Goal: Task Accomplishment & Management: Manage account settings

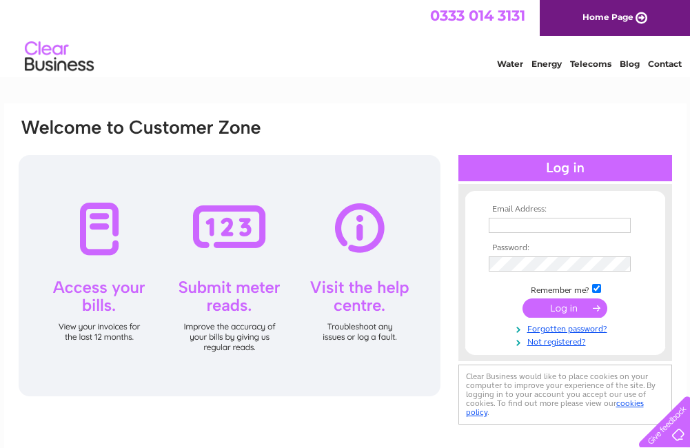
click at [509, 234] on td at bounding box center [565, 225] width 160 height 22
click at [509, 220] on input "text" at bounding box center [560, 225] width 142 height 15
type input "[EMAIL_ADDRESS][DOMAIN_NAME]"
click at [524, 226] on input "text" at bounding box center [560, 225] width 142 height 15
type input "mark@strippedparts.com"
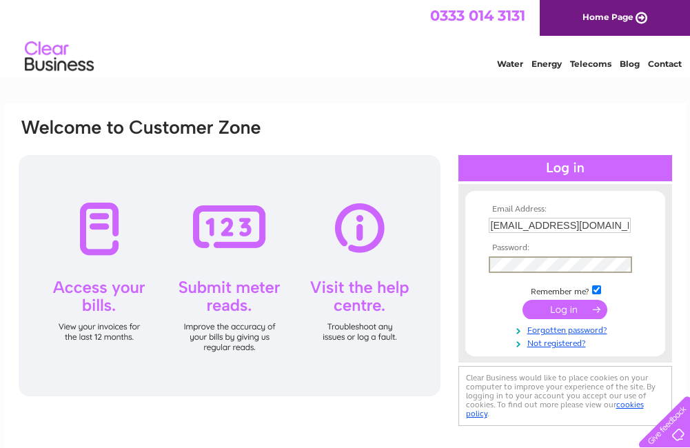
click at [563, 311] on input "submit" at bounding box center [564, 309] width 85 height 19
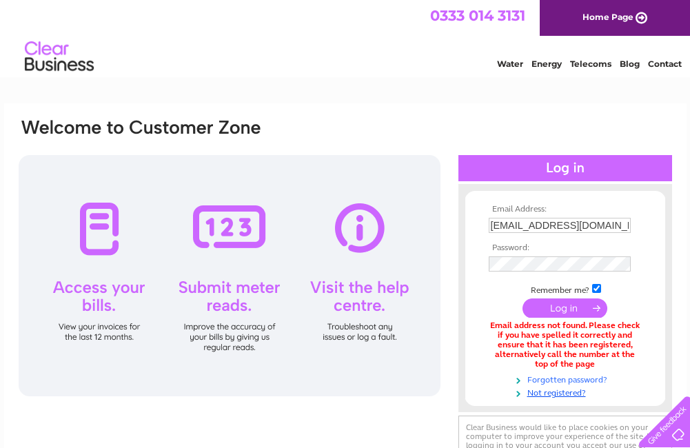
click at [557, 379] on link "Forgotten password?" at bounding box center [567, 378] width 156 height 13
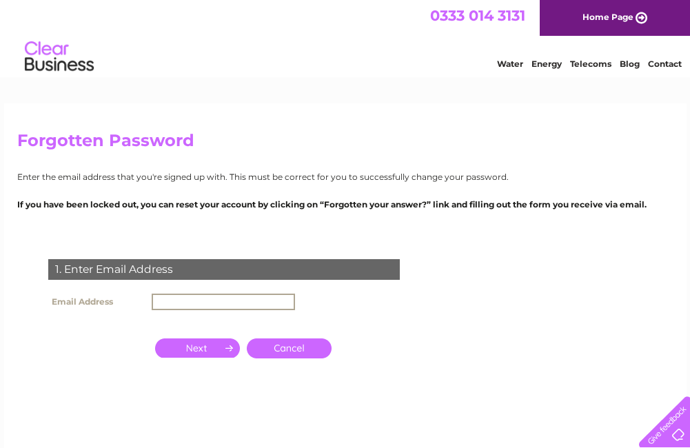
click at [174, 305] on input "text" at bounding box center [223, 302] width 143 height 17
type input "[EMAIL_ADDRESS][DOMAIN_NAME]"
click at [196, 347] on input "button" at bounding box center [197, 347] width 85 height 19
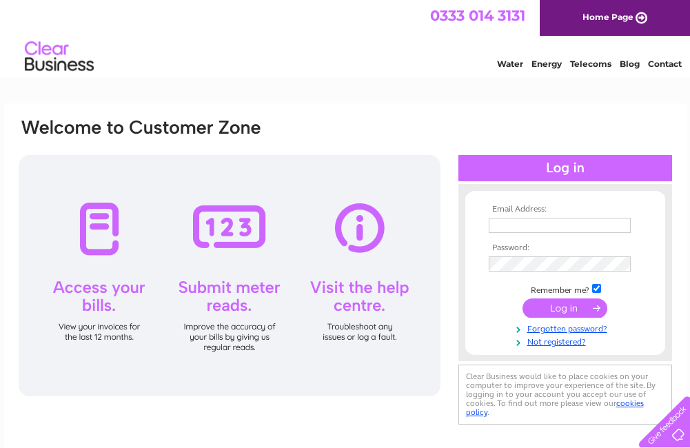
click at [533, 227] on input "text" at bounding box center [560, 225] width 142 height 15
type input "[EMAIL_ADDRESS][DOMAIN_NAME]"
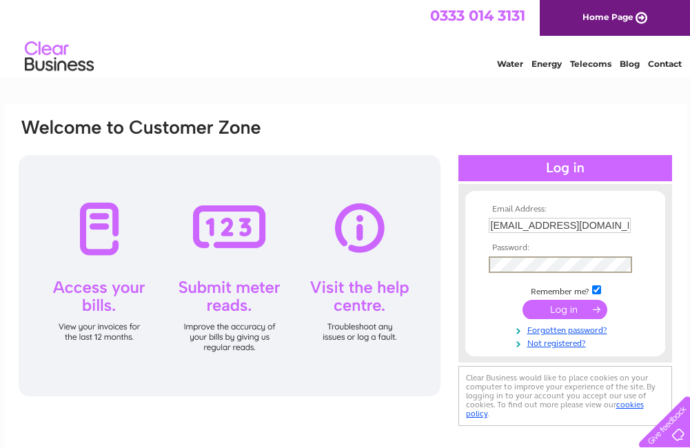
click at [548, 310] on input "submit" at bounding box center [564, 309] width 85 height 19
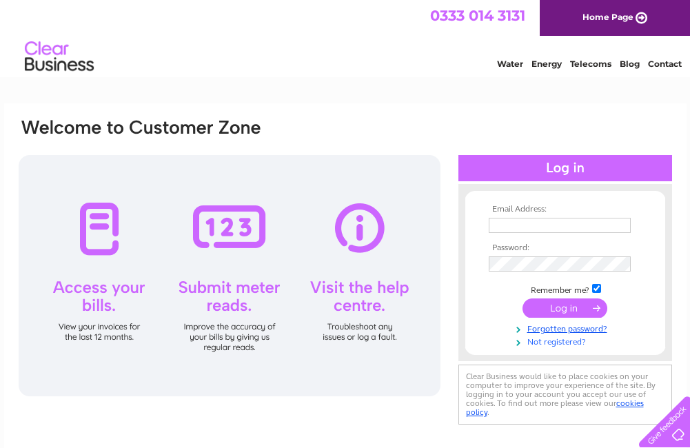
click at [550, 341] on link "Not registered?" at bounding box center [567, 340] width 156 height 13
click at [546, 337] on link "Not registered?" at bounding box center [567, 340] width 156 height 13
click at [540, 338] on link "Not registered?" at bounding box center [567, 340] width 156 height 13
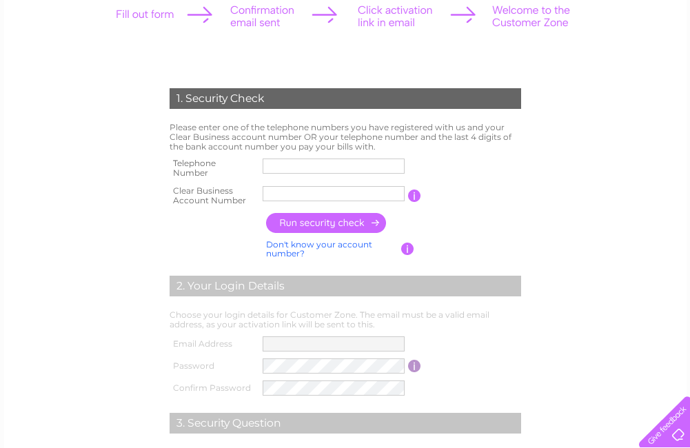
scroll to position [207, 0]
click at [319, 192] on input "text" at bounding box center [334, 192] width 142 height 15
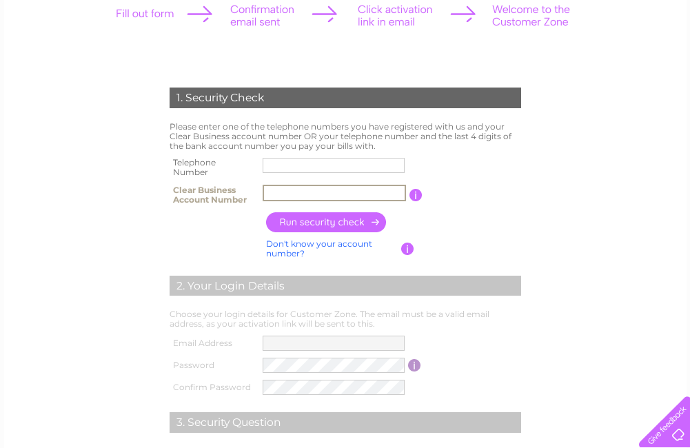
paste input "1094626"
type input "1094626"
click at [297, 164] on input "text" at bounding box center [334, 165] width 142 height 15
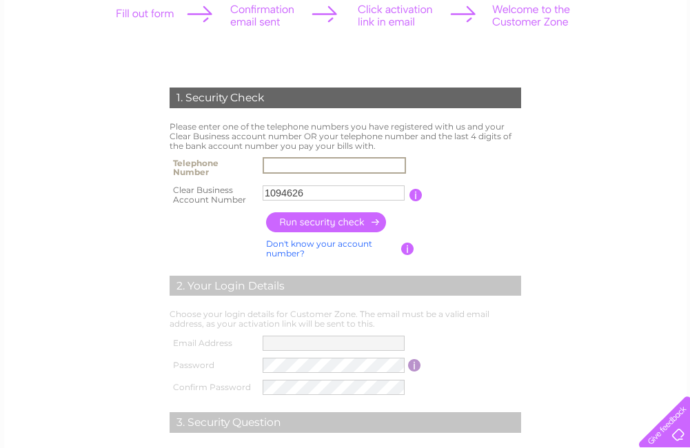
type input "07913460932"
click at [346, 221] on input "button" at bounding box center [326, 222] width 121 height 20
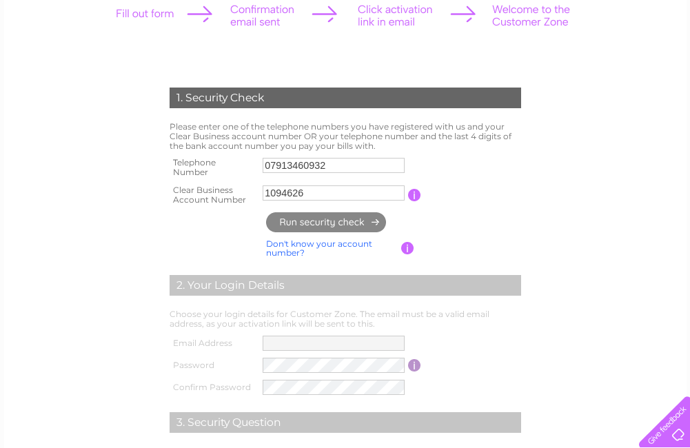
type input "**********"
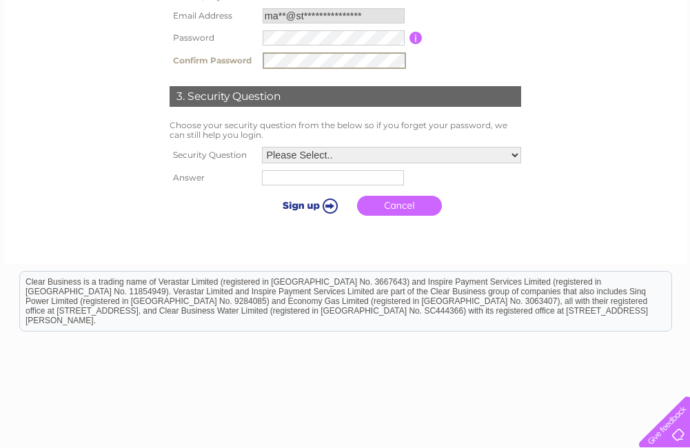
scroll to position [482, 0]
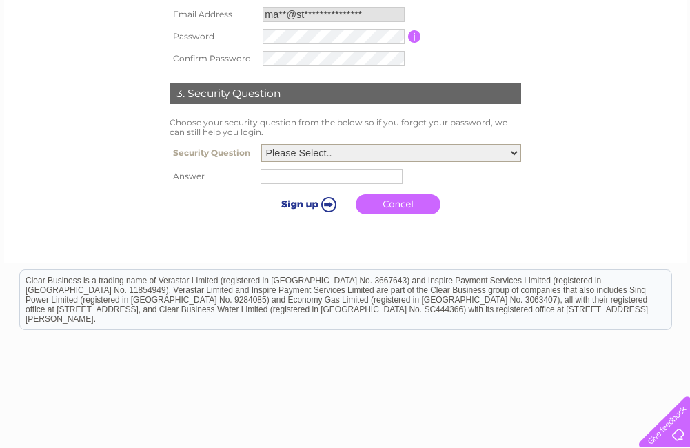
click at [514, 154] on select "Please Select.. In what town or city was your first job? In what town or city d…" at bounding box center [390, 153] width 260 height 18
click at [260, 145] on select "Please Select.. In what town or city was your first job? In what town or city d…" at bounding box center [390, 153] width 260 height 18
click at [340, 174] on input "text" at bounding box center [331, 176] width 142 height 15
click at [513, 151] on select "Please Select.. In what town or city was your first job? In what town or city d…" at bounding box center [390, 153] width 260 height 18
select select "6"
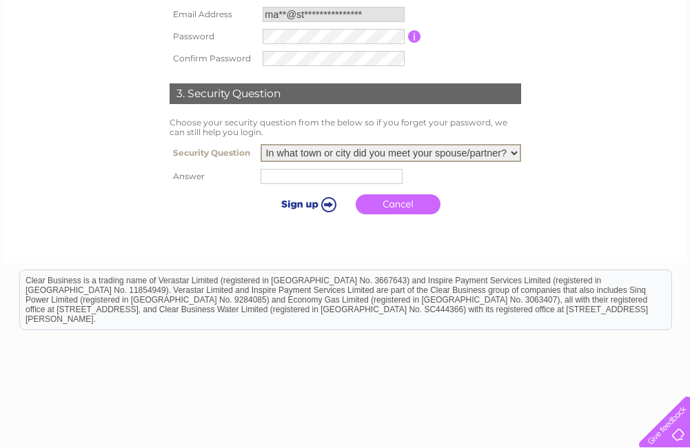
click at [260, 145] on select "Please Select.. In what town or city was your first job? In what town or city d…" at bounding box center [390, 153] width 260 height 18
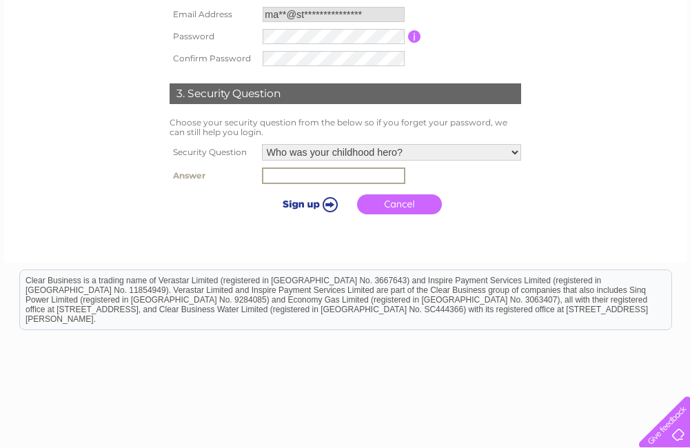
click at [330, 177] on input "text" at bounding box center [333, 175] width 143 height 17
type input "Jagger"
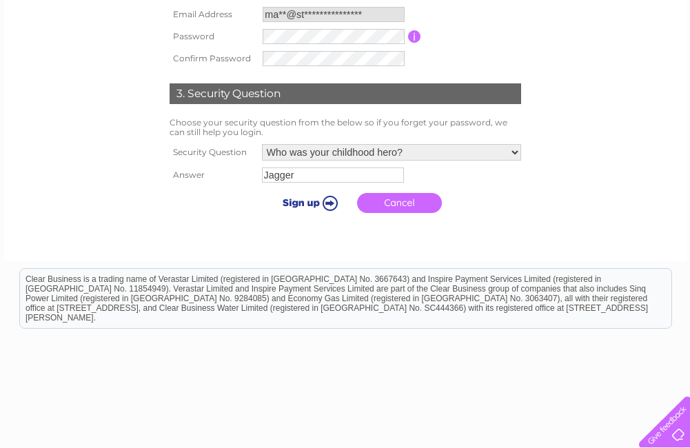
click at [309, 204] on input "submit" at bounding box center [307, 202] width 85 height 19
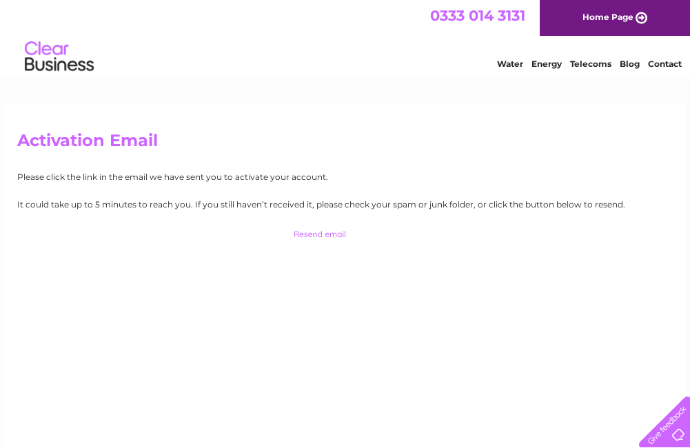
click at [319, 234] on input "button" at bounding box center [345, 234] width 136 height 19
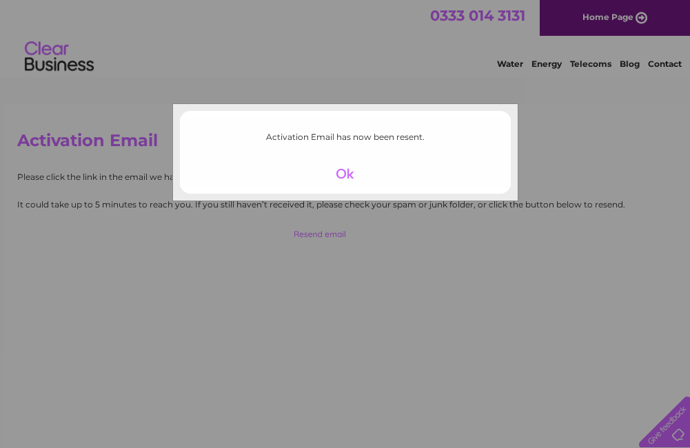
click at [338, 177] on div at bounding box center [344, 173] width 85 height 19
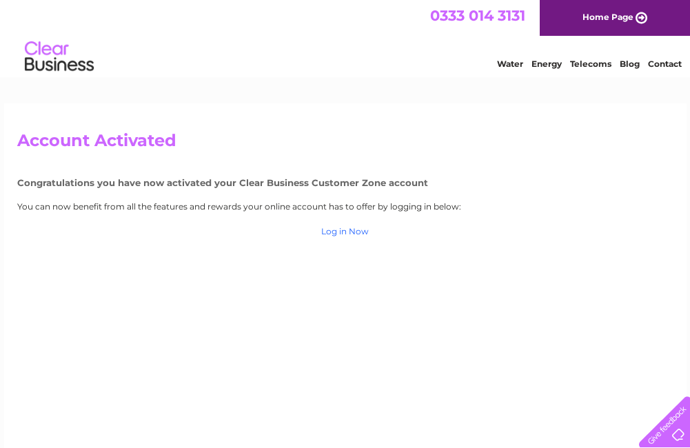
click at [345, 229] on link "Log in Now" at bounding box center [345, 231] width 48 height 10
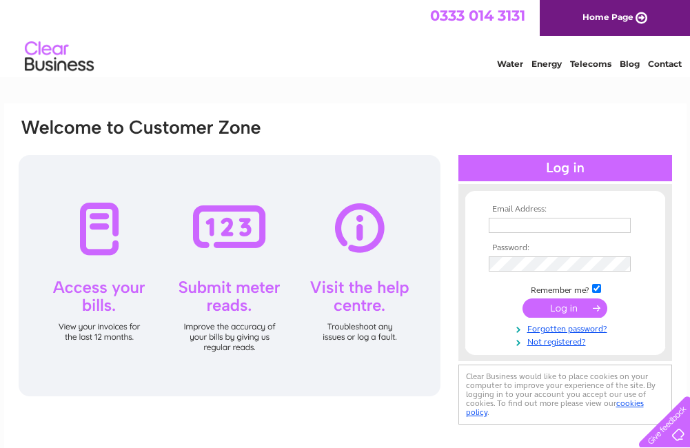
click at [583, 225] on input "text" at bounding box center [560, 225] width 142 height 15
type input "mark@strippedparts.com"
click at [558, 304] on input "submit" at bounding box center [564, 309] width 85 height 19
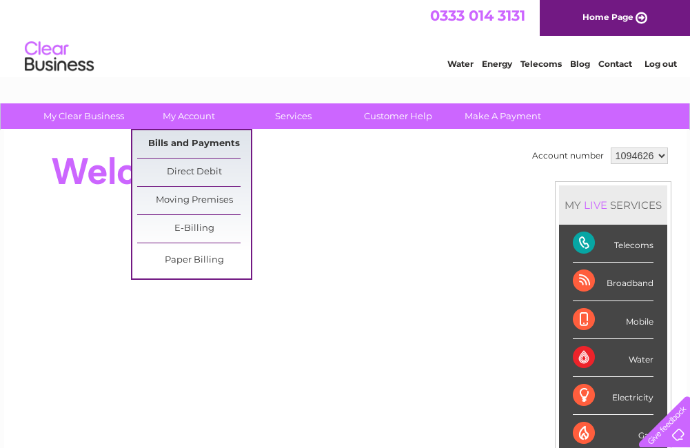
click at [182, 140] on link "Bills and Payments" at bounding box center [194, 144] width 114 height 28
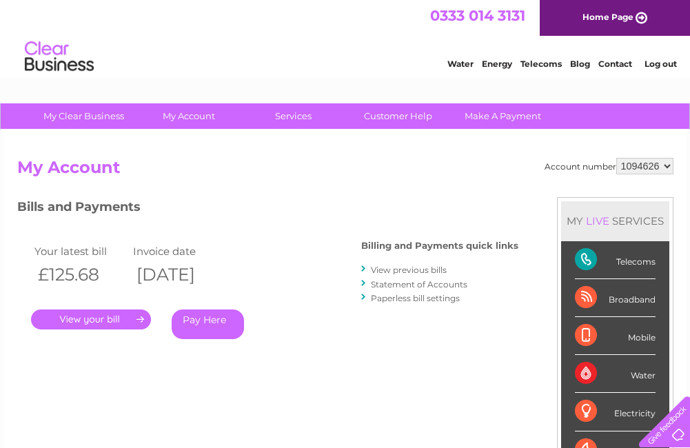
click at [113, 319] on link "." at bounding box center [91, 319] width 120 height 20
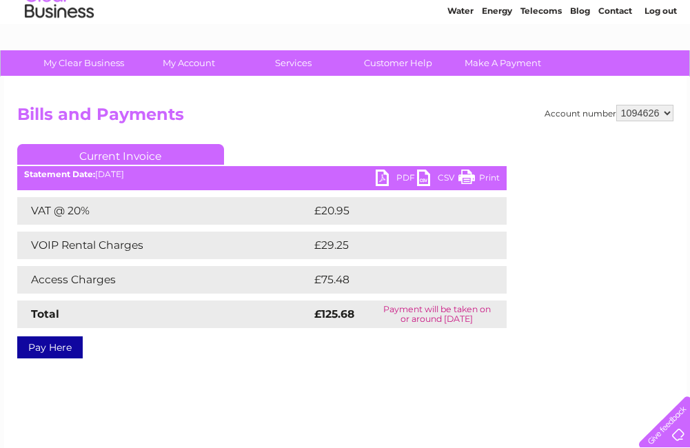
scroll to position [39, 0]
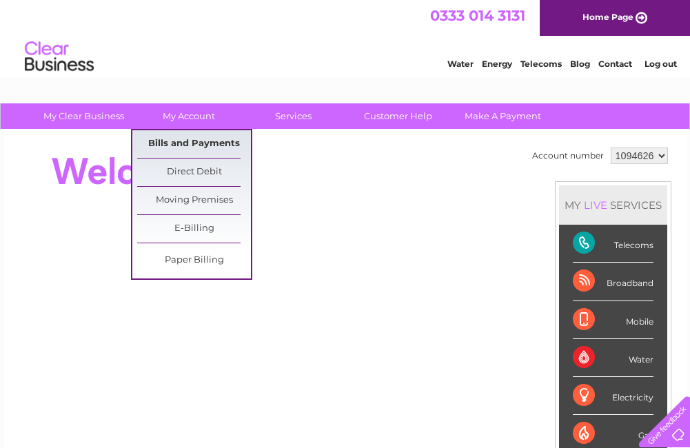
click at [184, 137] on link "Bills and Payments" at bounding box center [194, 144] width 114 height 28
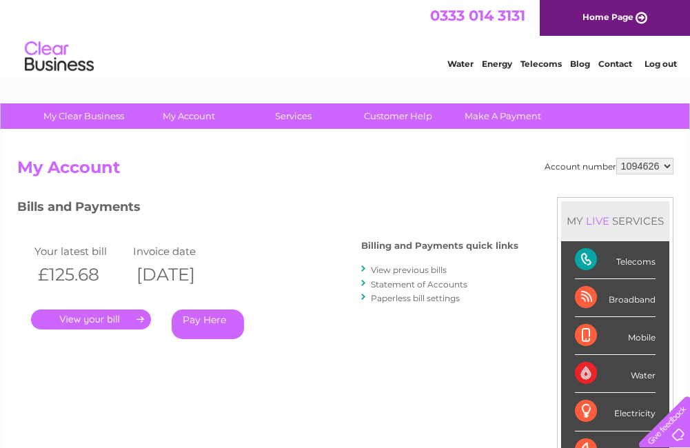
click at [105, 316] on link "." at bounding box center [91, 319] width 120 height 20
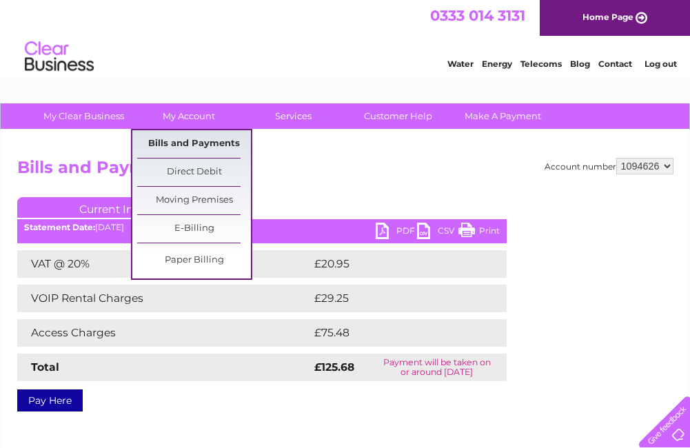
click at [200, 138] on link "Bills and Payments" at bounding box center [194, 144] width 114 height 28
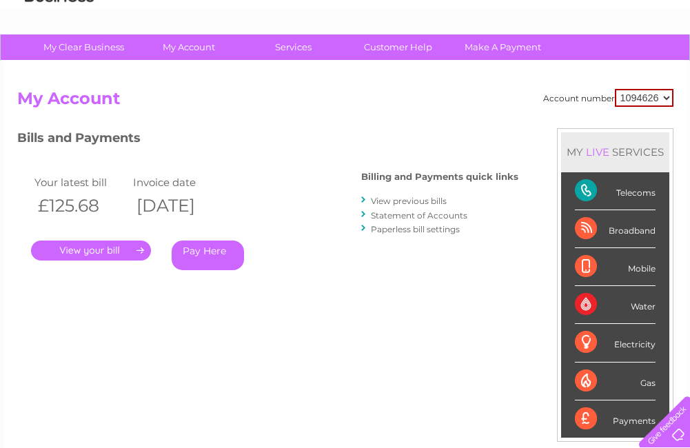
scroll to position [138, 0]
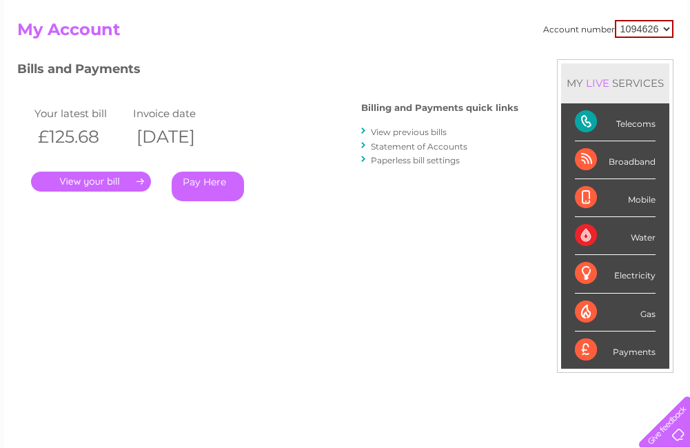
click at [408, 142] on link "Statement of Accounts" at bounding box center [419, 146] width 96 height 10
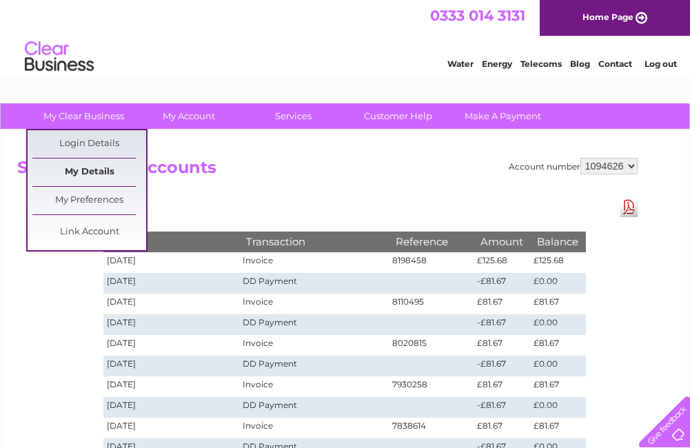
click at [107, 171] on link "My Details" at bounding box center [89, 172] width 114 height 28
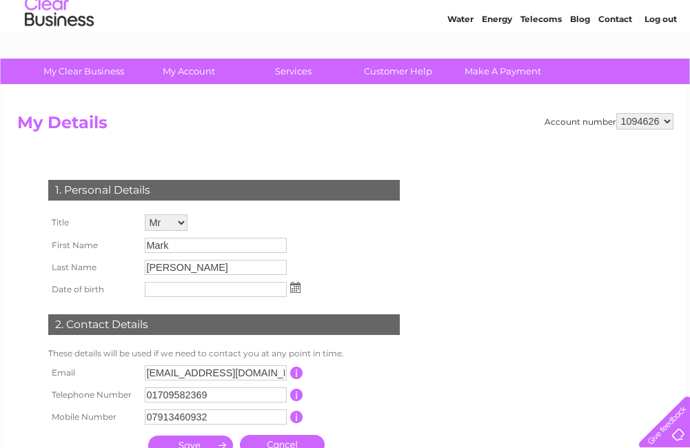
scroll to position [69, 0]
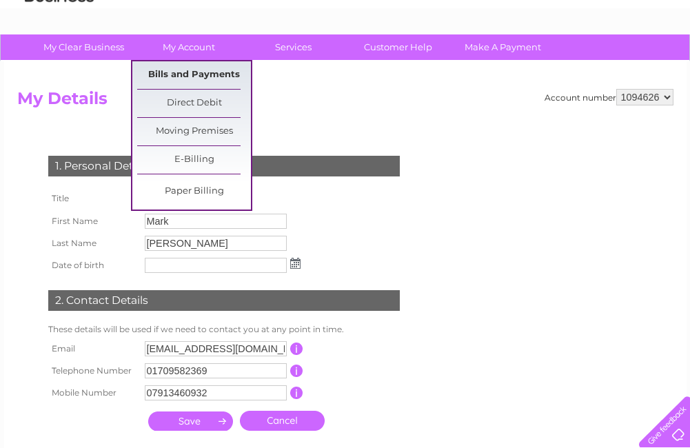
click at [178, 68] on link "Bills and Payments" at bounding box center [194, 75] width 114 height 28
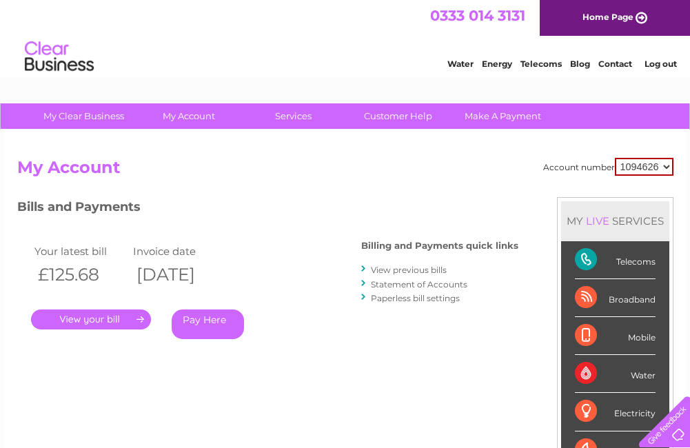
scroll to position [69, 0]
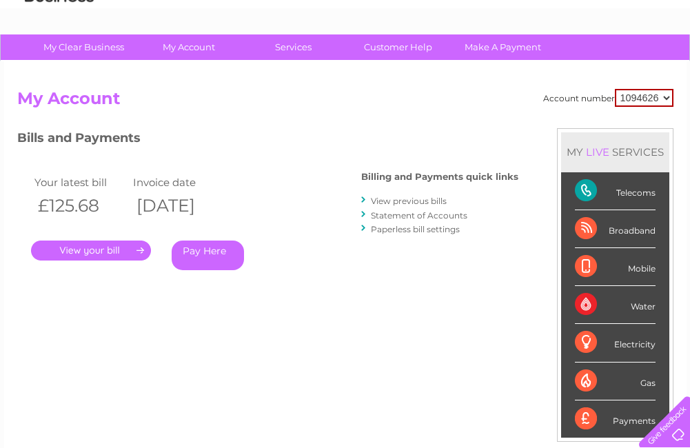
click at [410, 200] on link "View previous bills" at bounding box center [409, 201] width 76 height 10
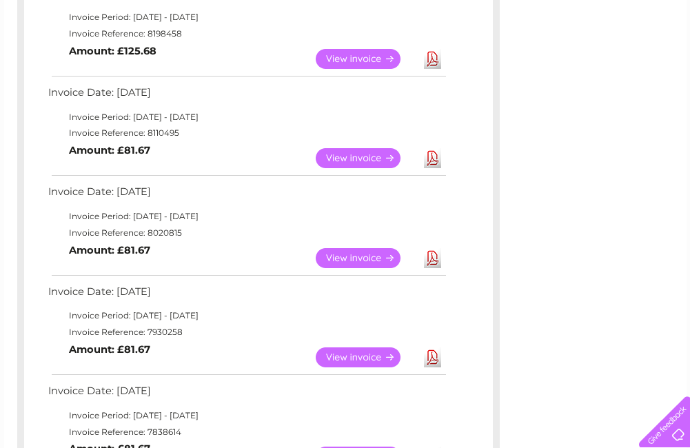
scroll to position [276, 0]
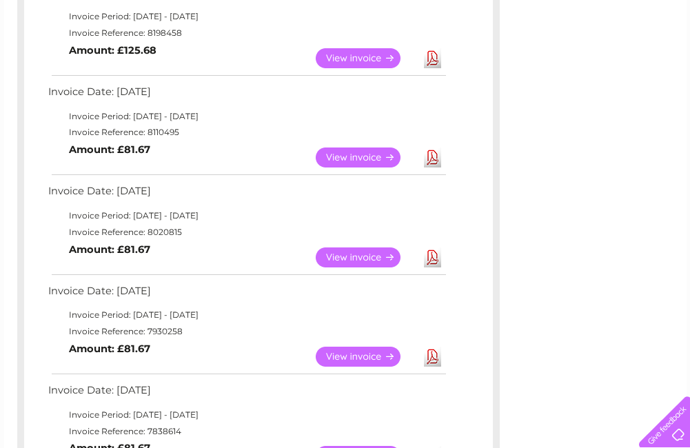
click at [347, 157] on link "View" at bounding box center [366, 157] width 101 height 20
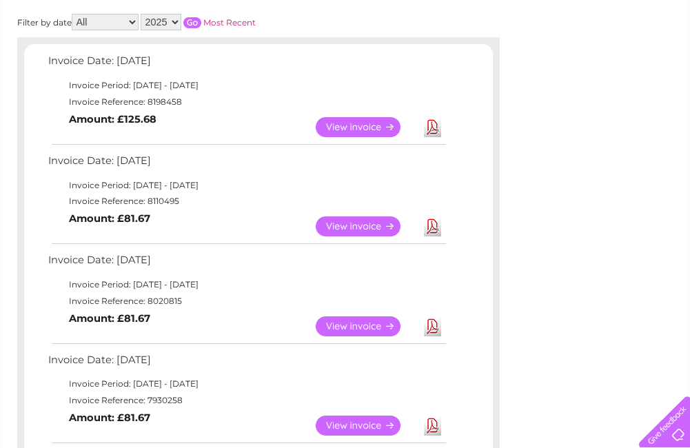
scroll to position [138, 0]
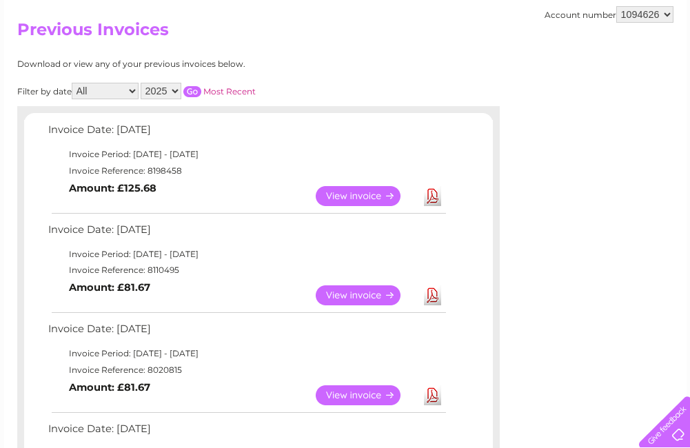
click at [371, 194] on link "View" at bounding box center [366, 196] width 101 height 20
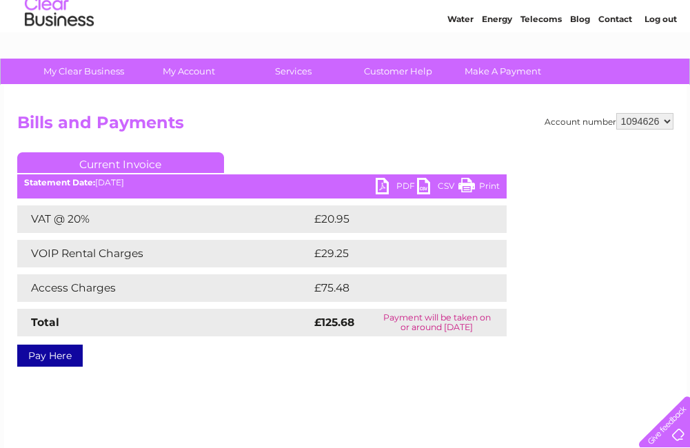
scroll to position [69, 0]
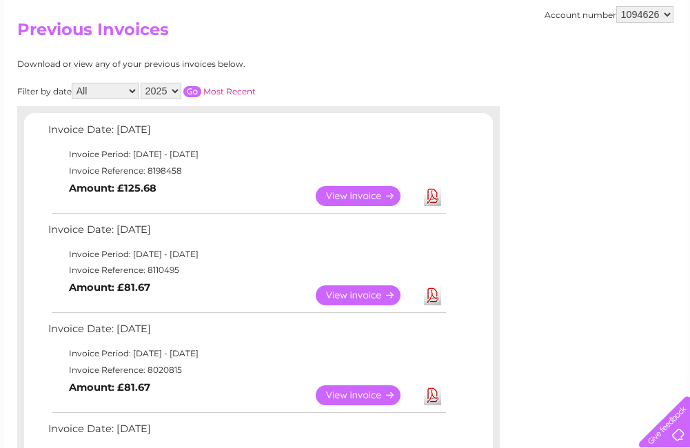
click at [371, 293] on link "View" at bounding box center [366, 295] width 101 height 20
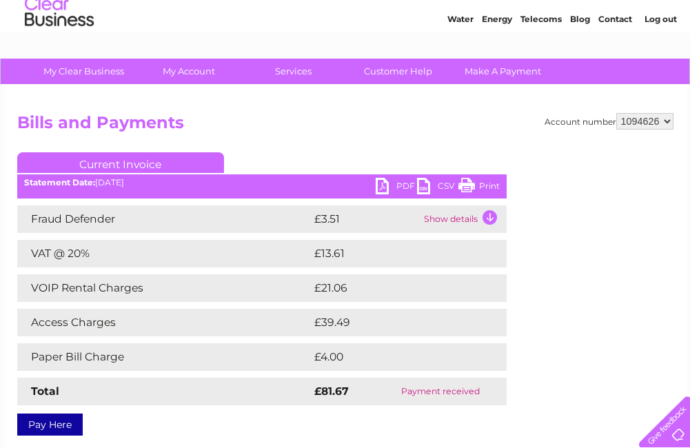
scroll to position [69, 0]
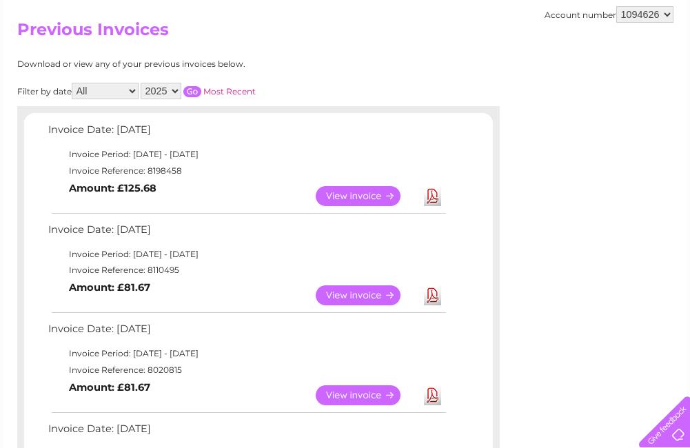
click at [345, 195] on link "View" at bounding box center [366, 196] width 101 height 20
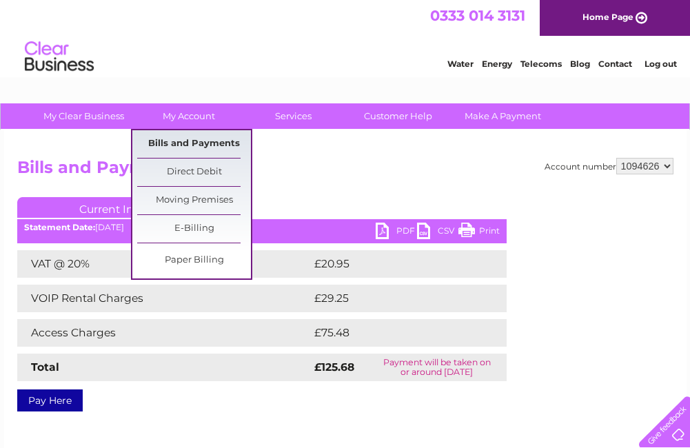
click at [190, 141] on link "Bills and Payments" at bounding box center [194, 144] width 114 height 28
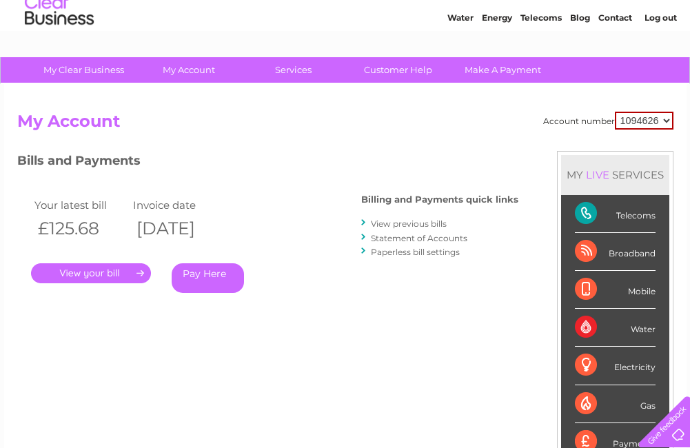
scroll to position [69, 0]
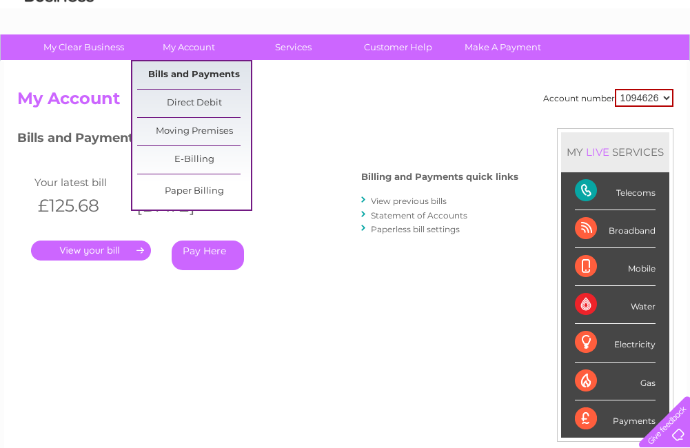
click at [163, 73] on link "Bills and Payments" at bounding box center [194, 75] width 114 height 28
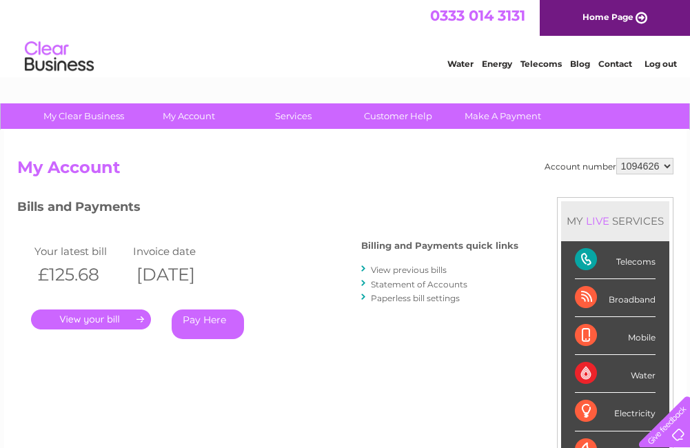
click at [101, 324] on link "." at bounding box center [91, 319] width 120 height 20
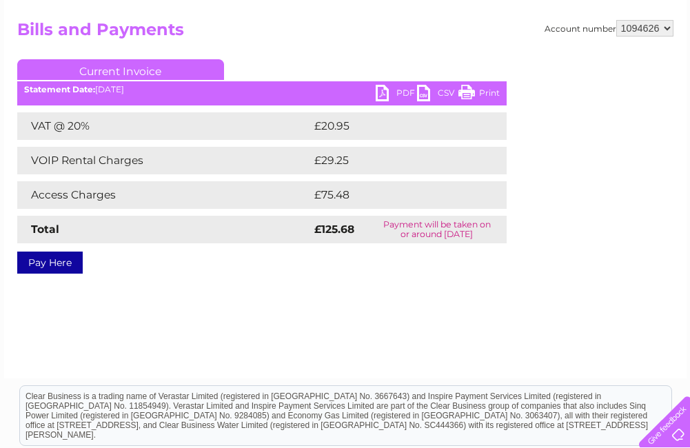
scroll to position [314, 0]
